Goal: Task Accomplishment & Management: Manage account settings

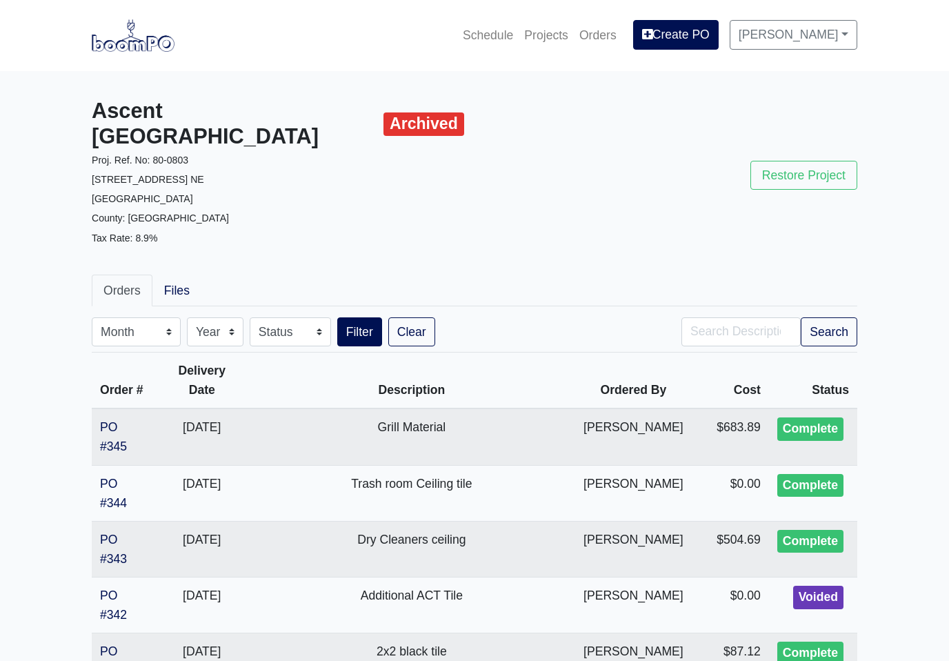
click at [548, 37] on link "Projects" at bounding box center [546, 35] width 55 height 30
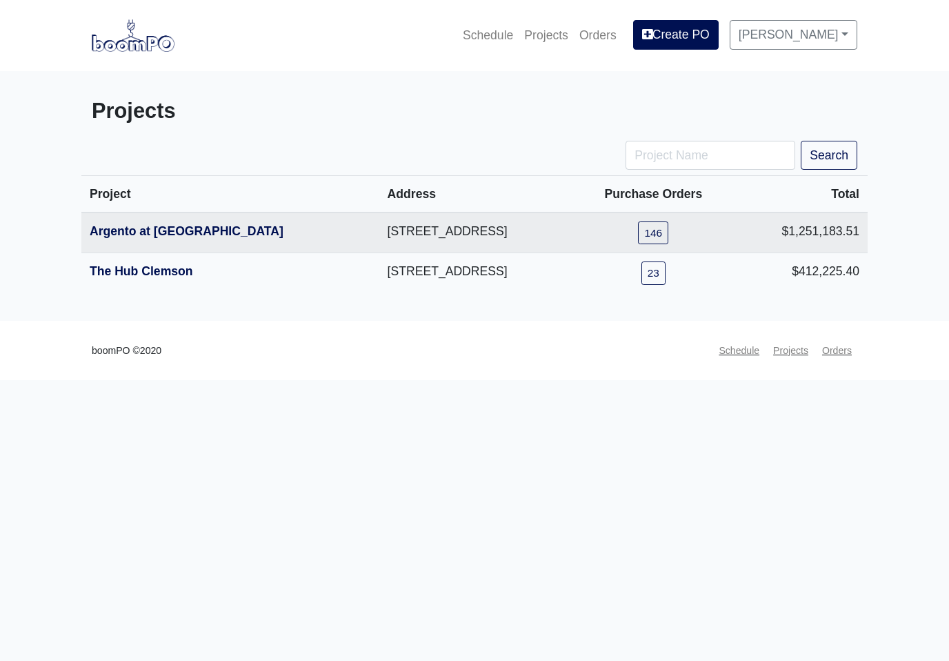
click at [122, 290] on th "The Hub Clemson" at bounding box center [230, 273] width 298 height 40
click at [136, 271] on link "The Hub Clemson" at bounding box center [141, 271] width 103 height 14
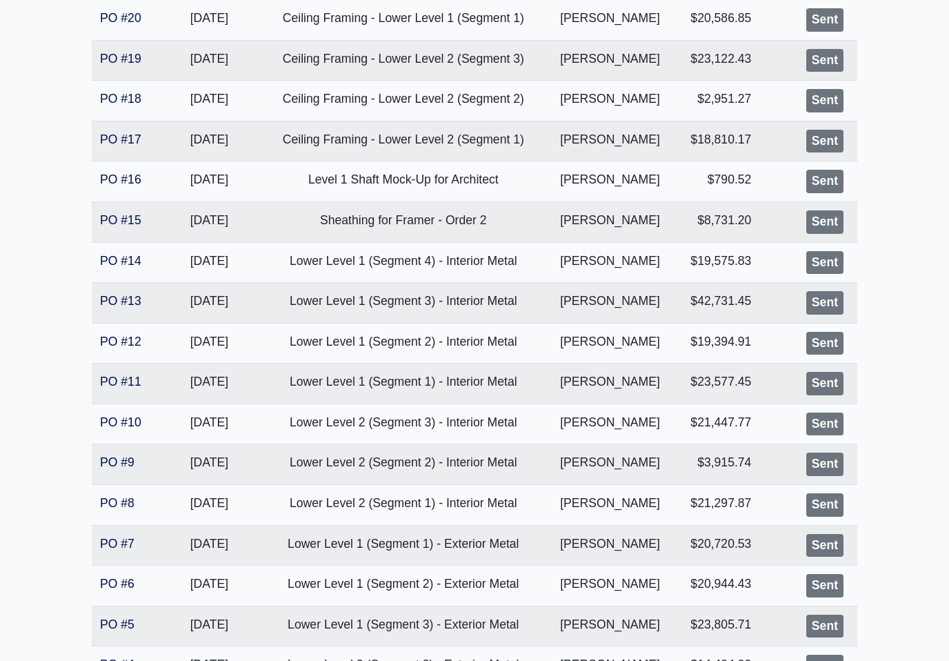
scroll to position [462, 0]
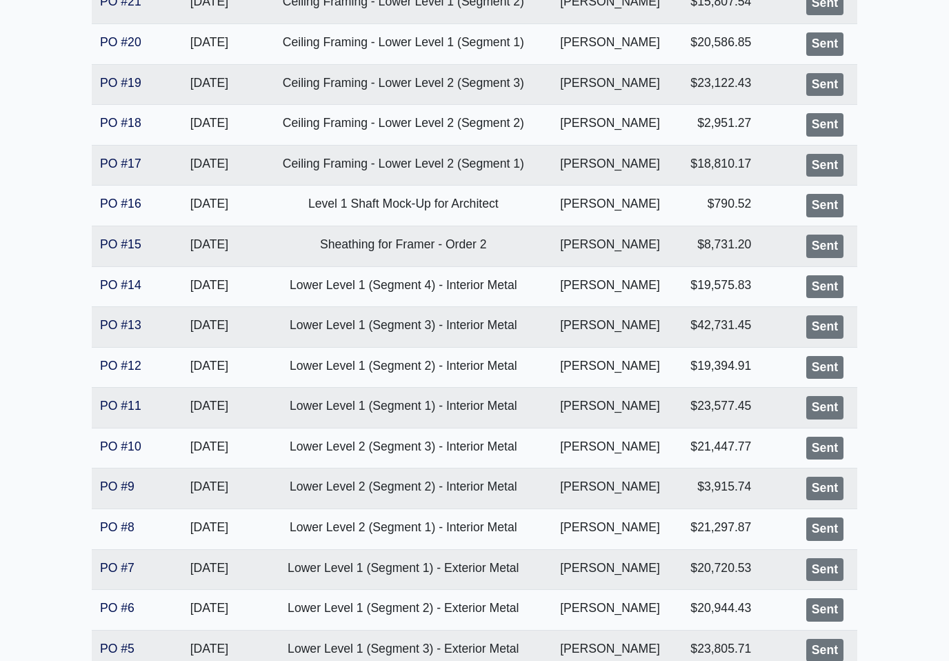
click at [118, 206] on link "PO #16" at bounding box center [120, 204] width 41 height 14
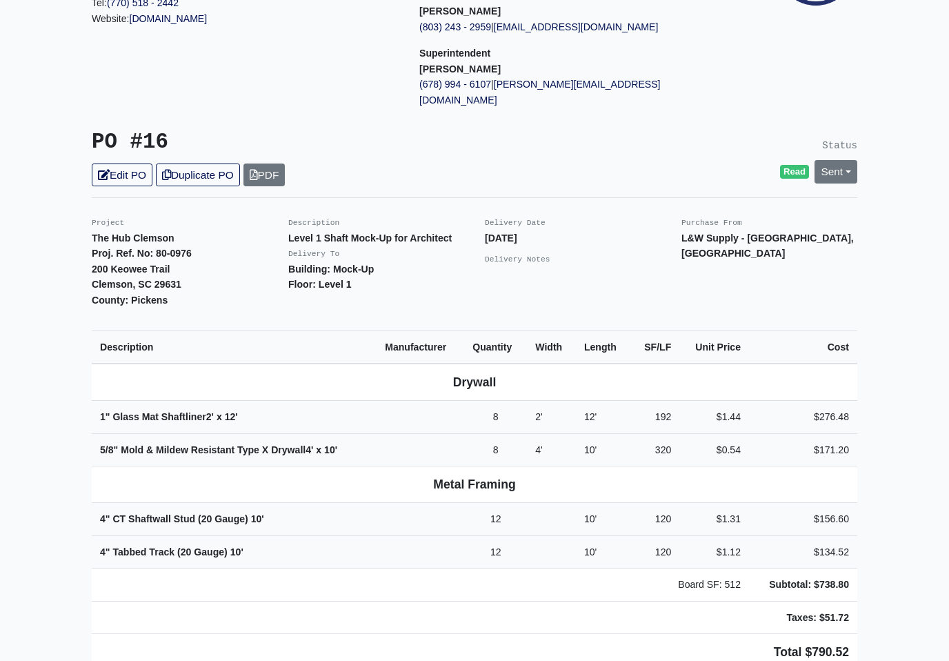
scroll to position [191, 0]
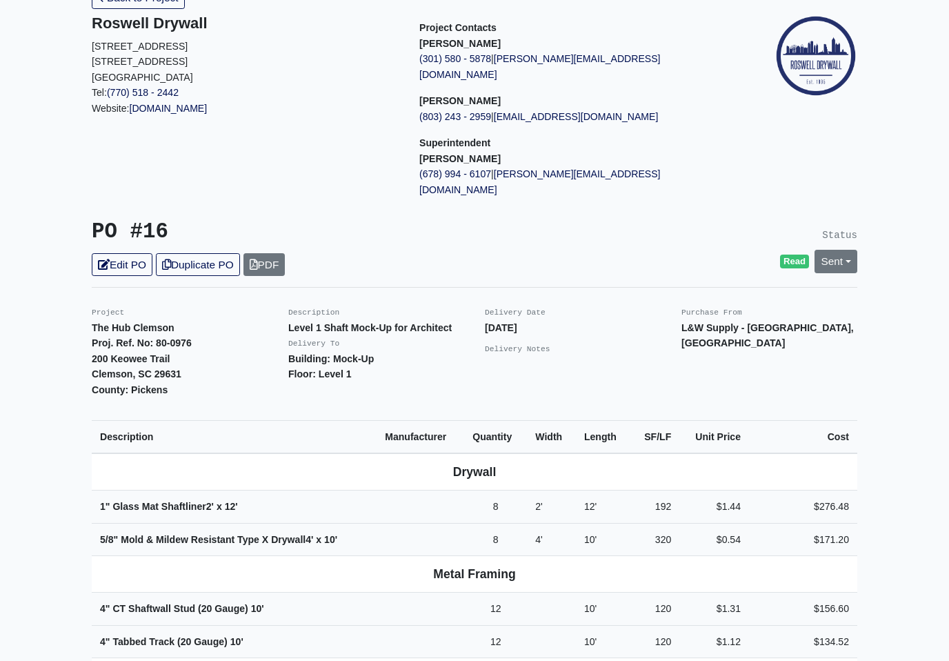
scroll to position [0, 0]
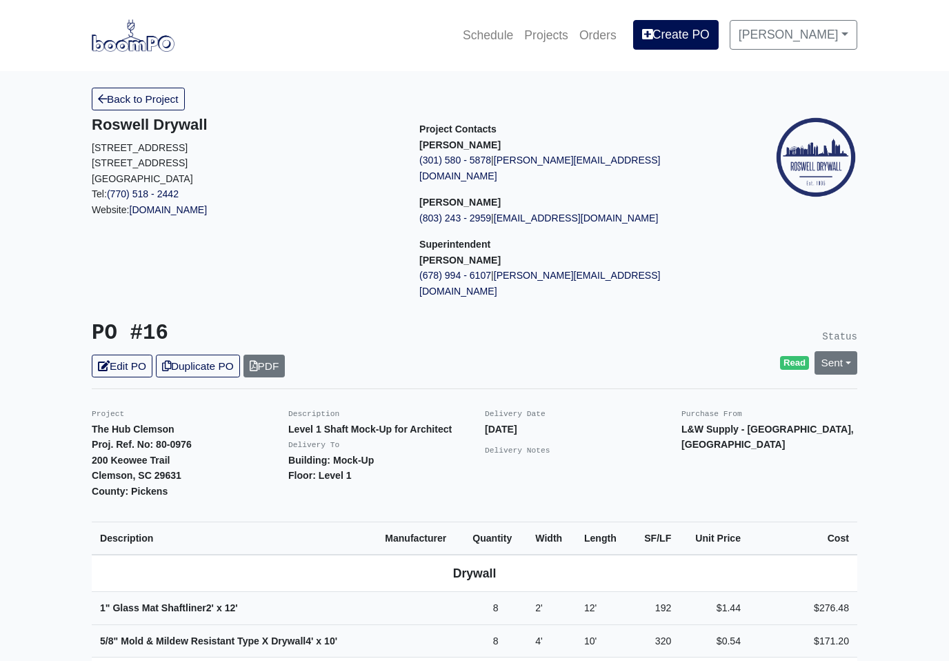
click at [159, 100] on link "Back to Project" at bounding box center [138, 99] width 93 height 23
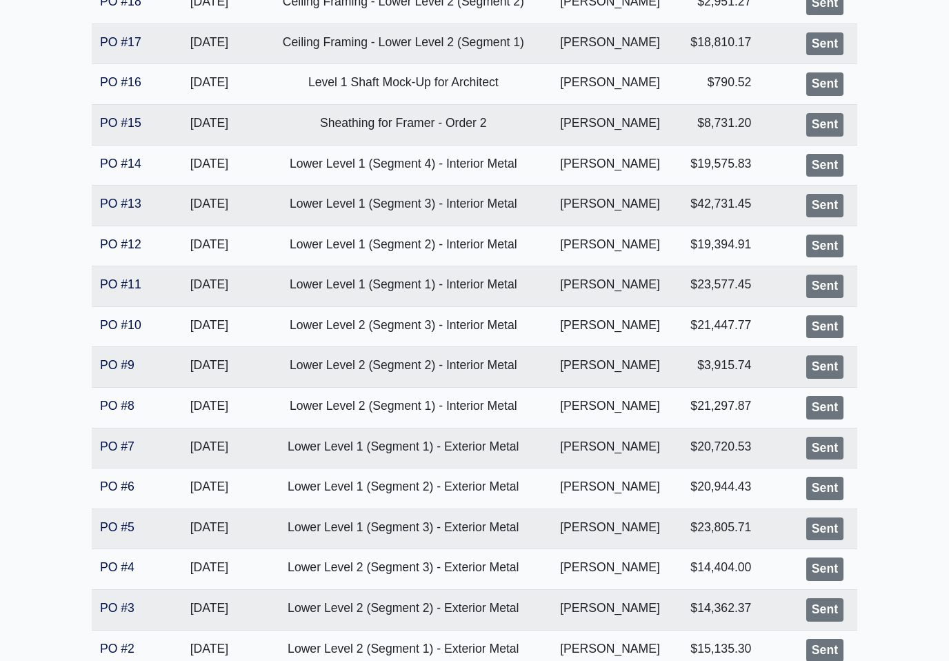
scroll to position [735, 0]
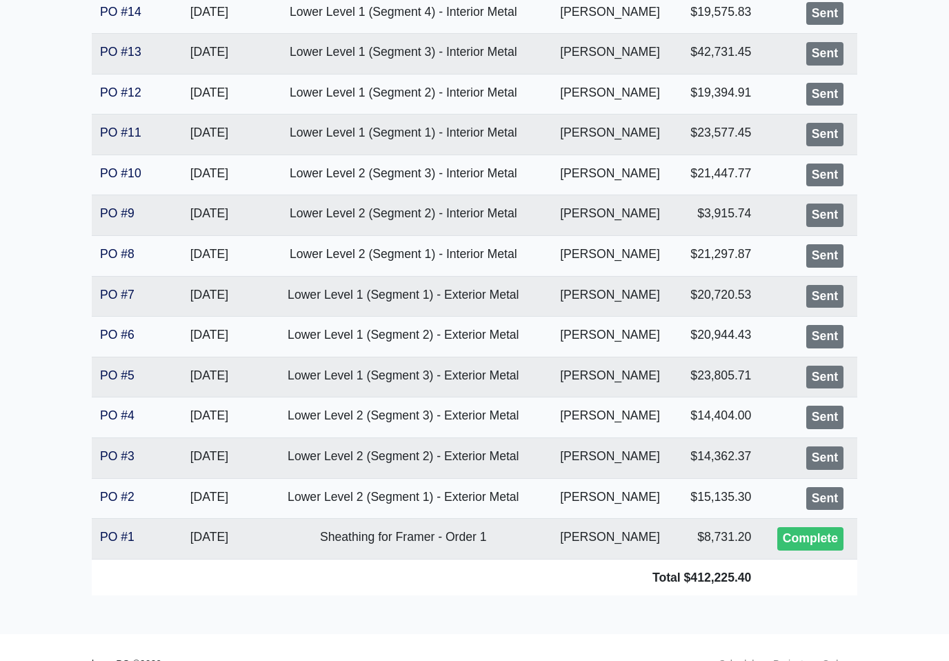
click at [117, 412] on link "PO #4" at bounding box center [117, 415] width 34 height 14
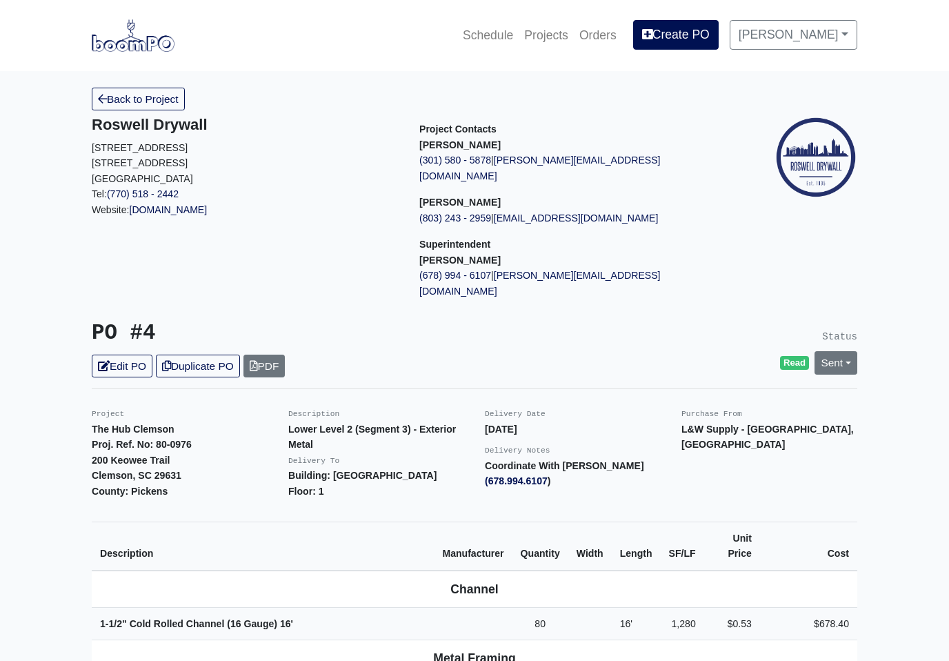
click at [157, 99] on link "Back to Project" at bounding box center [138, 99] width 93 height 23
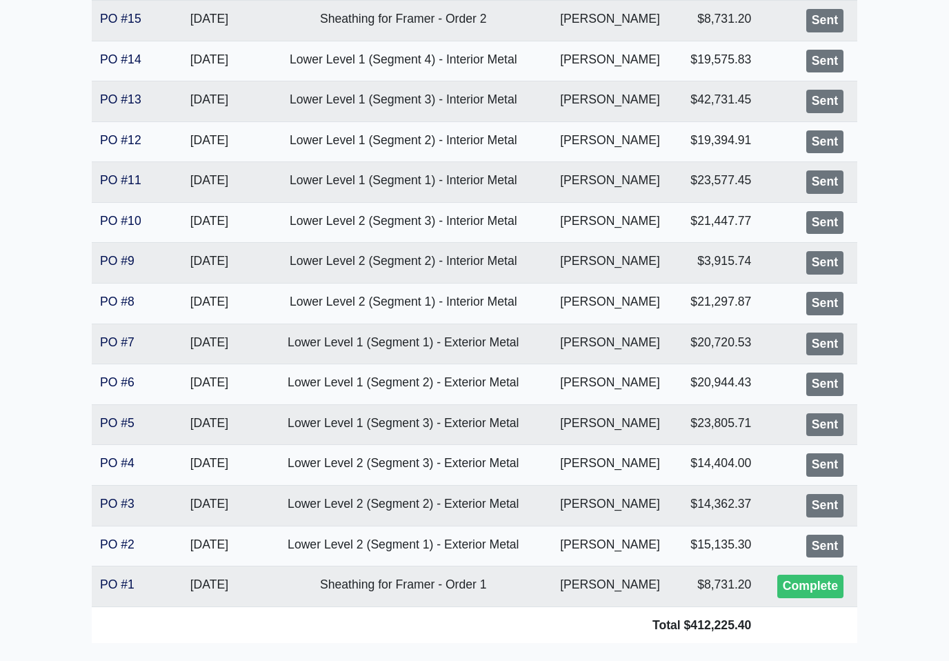
scroll to position [691, 0]
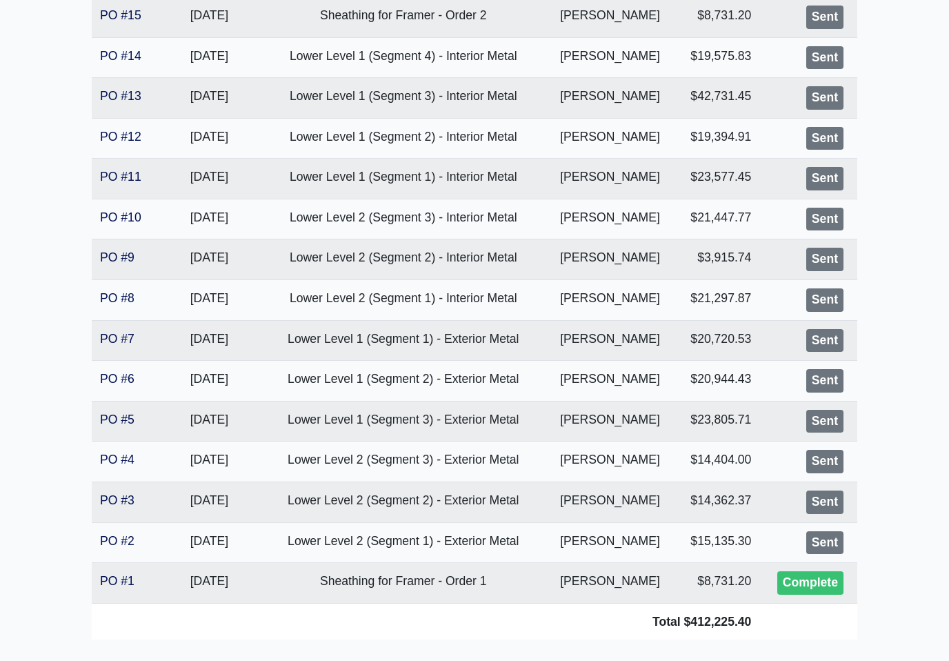
click at [114, 413] on link "PO #5" at bounding box center [117, 420] width 34 height 14
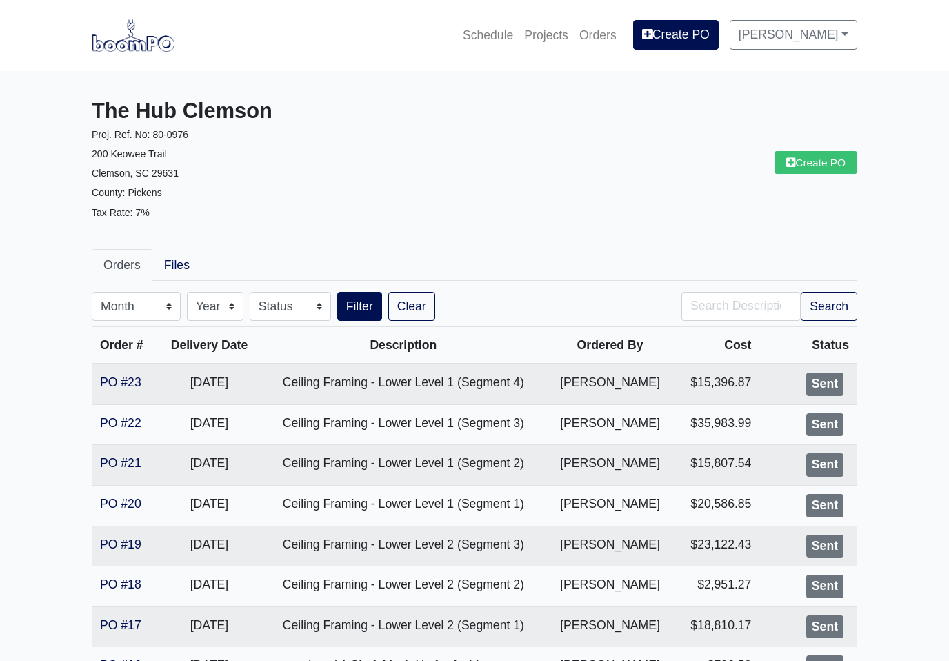
scroll to position [712, 0]
